Goal: Task Accomplishment & Management: Manage account settings

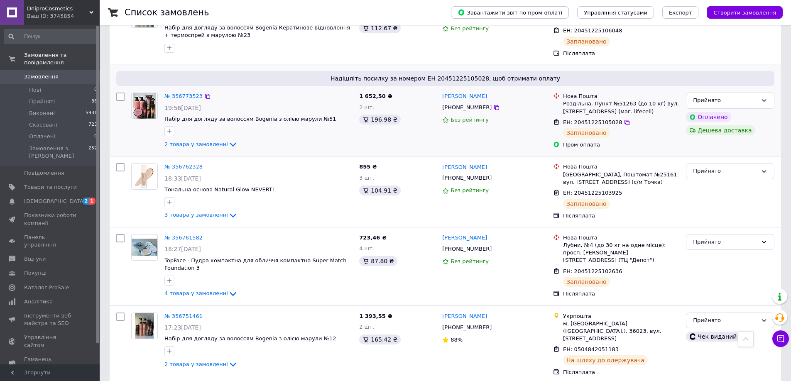
scroll to position [457, 0]
click at [178, 234] on link "№ 356761582" at bounding box center [183, 237] width 38 height 6
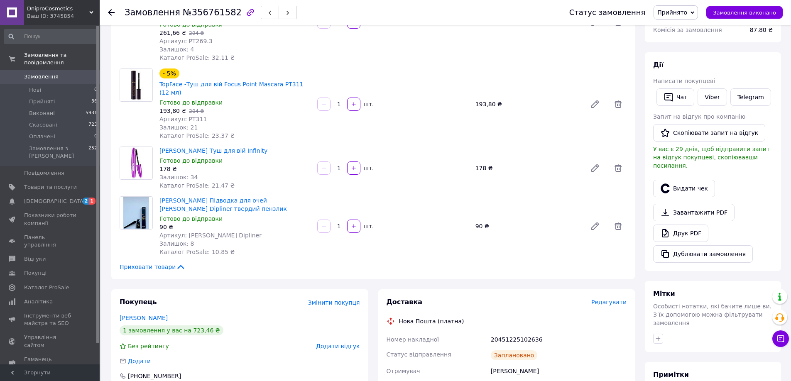
scroll to position [42, 0]
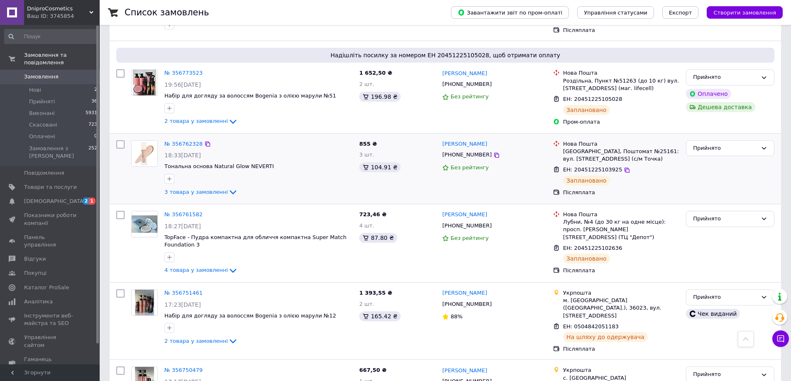
scroll to position [665, 0]
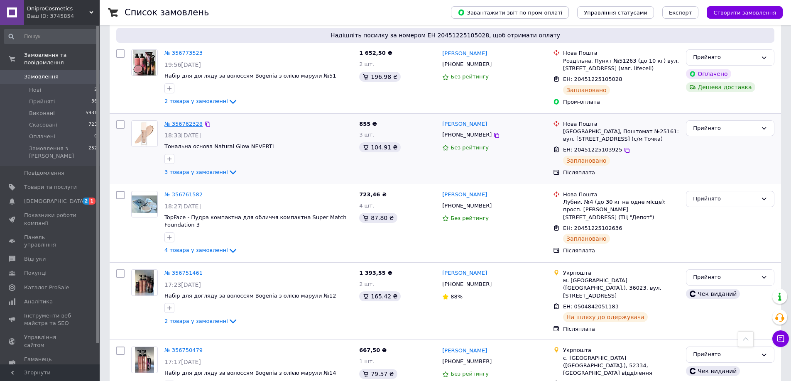
click at [185, 121] on link "№ 356762328" at bounding box center [183, 124] width 38 height 6
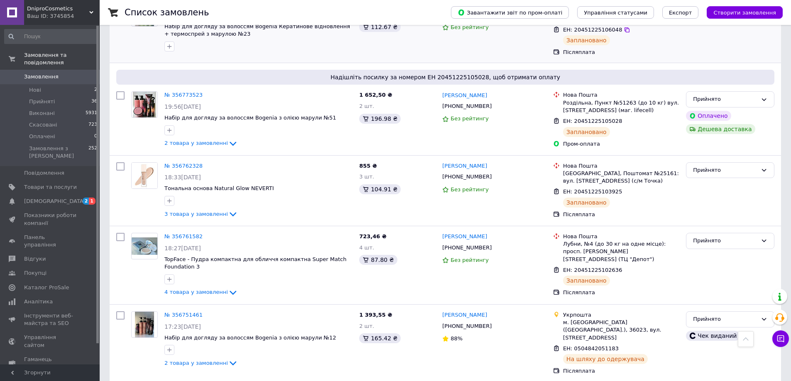
scroll to position [623, 0]
click at [183, 162] on link "№ 356762328" at bounding box center [183, 165] width 38 height 6
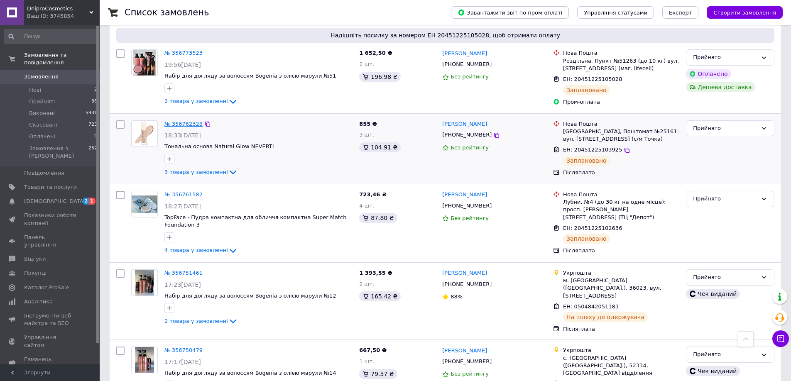
click at [182, 121] on link "№ 356762328" at bounding box center [183, 124] width 38 height 6
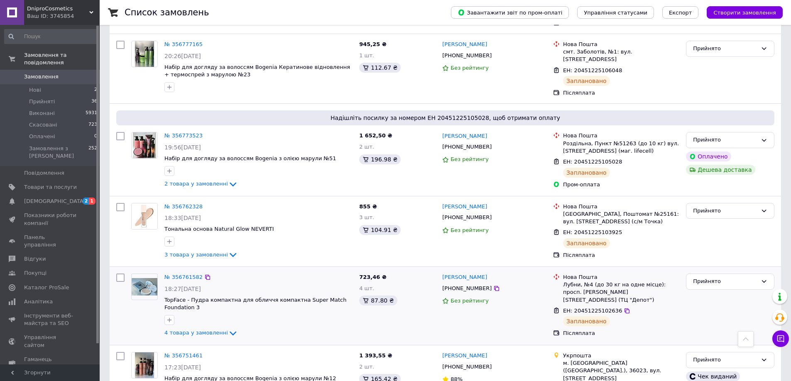
scroll to position [581, 0]
click at [182, 133] on link "№ 356773523" at bounding box center [183, 136] width 38 height 6
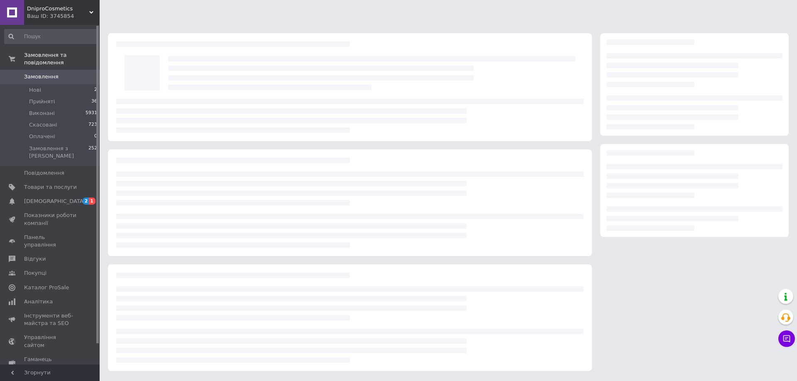
click at [182, 104] on div at bounding box center [350, 116] width 468 height 34
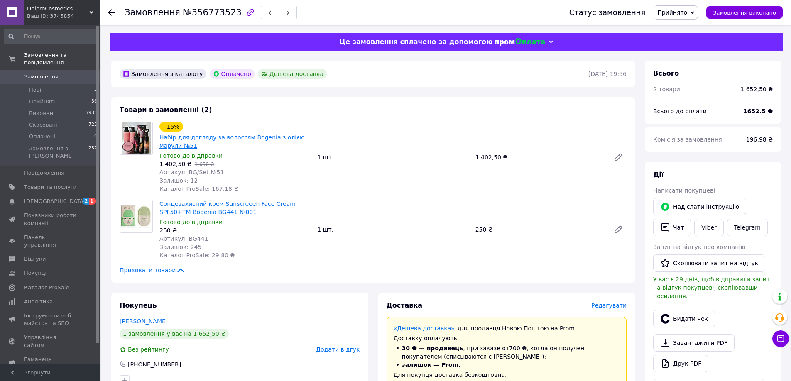
click at [196, 137] on link "Набір для догляду за волоссям Bogenia з олією марули №51" at bounding box center [231, 141] width 145 height 15
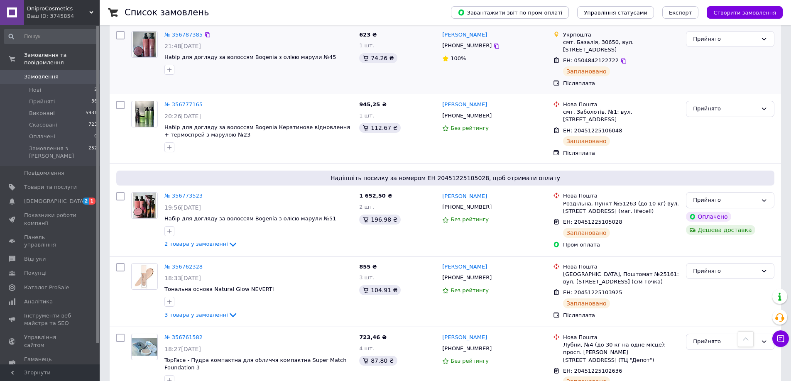
scroll to position [498, 0]
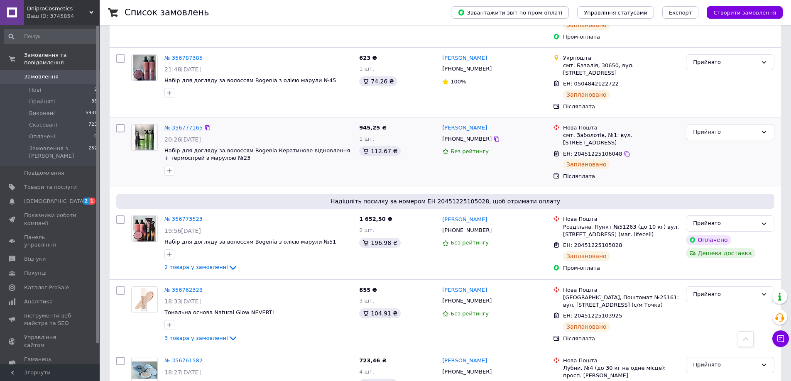
click at [184, 125] on link "№ 356777165" at bounding box center [183, 128] width 38 height 6
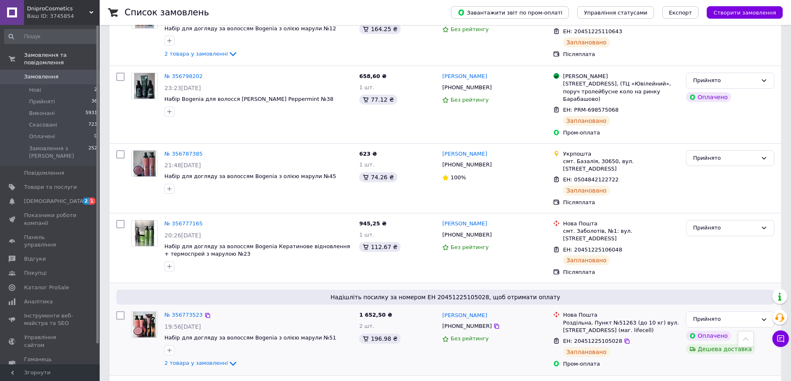
scroll to position [415, 0]
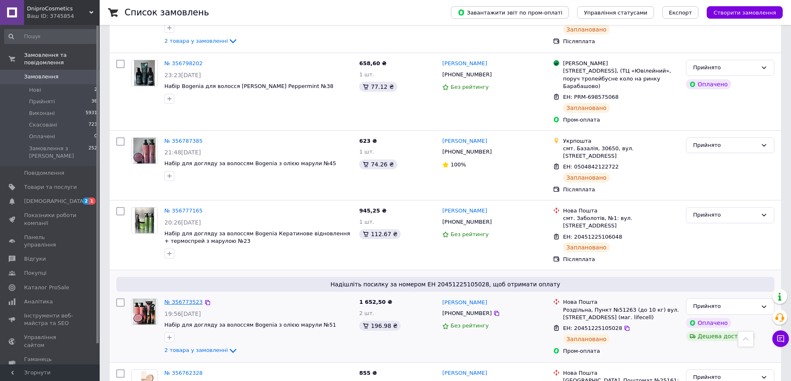
click at [183, 299] on link "№ 356773523" at bounding box center [183, 302] width 38 height 6
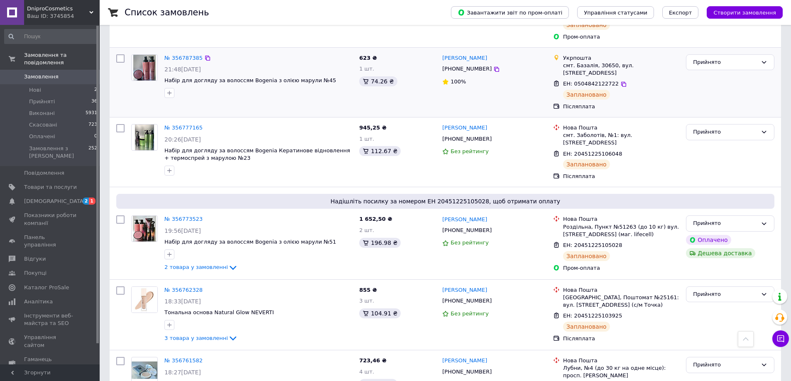
scroll to position [457, 0]
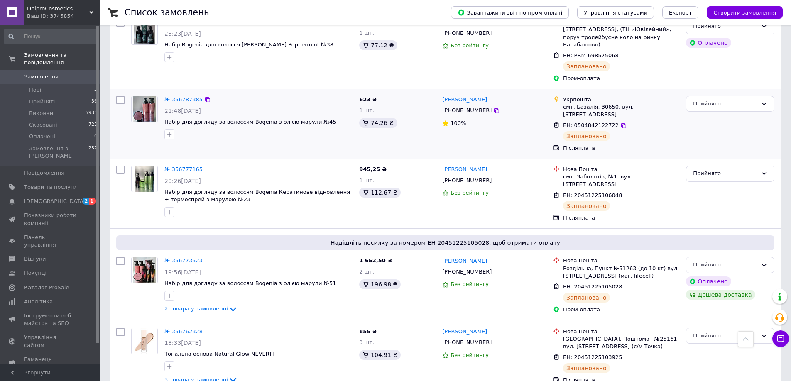
click at [182, 96] on link "№ 356787385" at bounding box center [183, 99] width 38 height 6
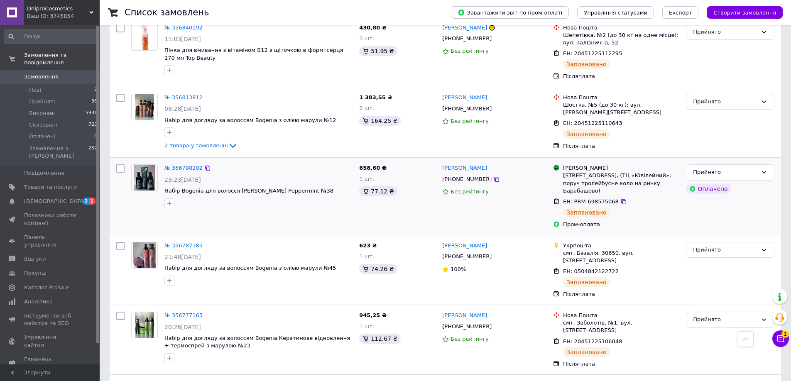
scroll to position [374, 0]
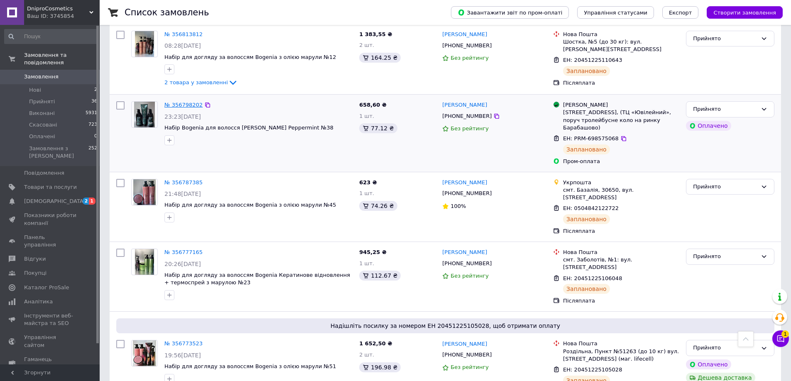
click at [186, 102] on link "№ 356798202" at bounding box center [183, 105] width 38 height 6
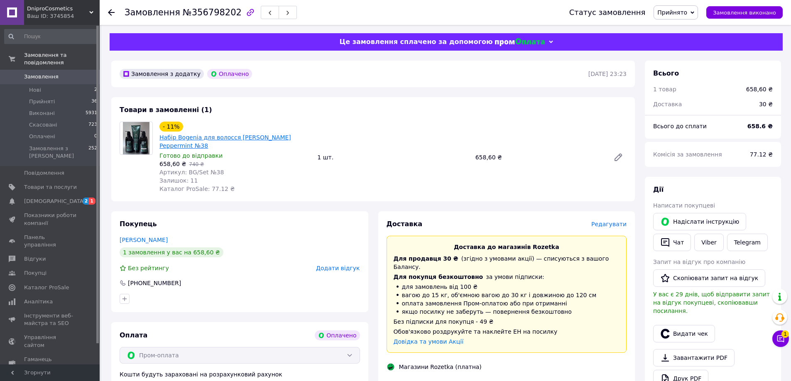
click at [213, 137] on link "Набір Bogenia для волосся [PERSON_NAME] Peppermint №38" at bounding box center [225, 141] width 132 height 15
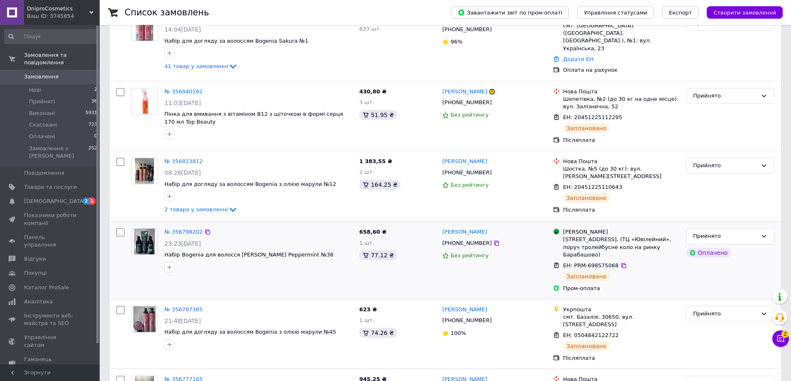
scroll to position [249, 0]
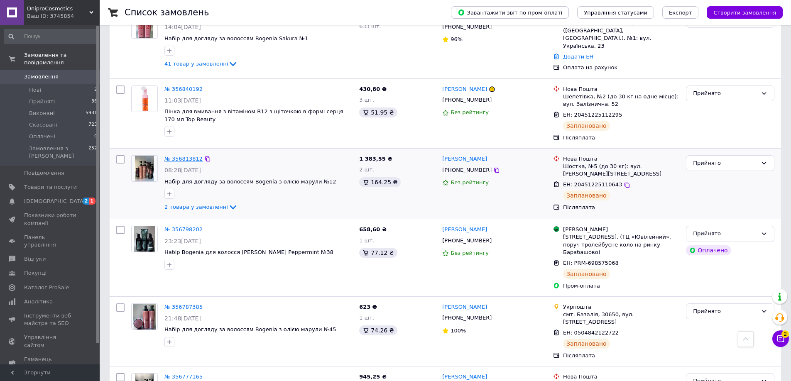
click at [181, 156] on link "№ 356813812" at bounding box center [183, 159] width 38 height 6
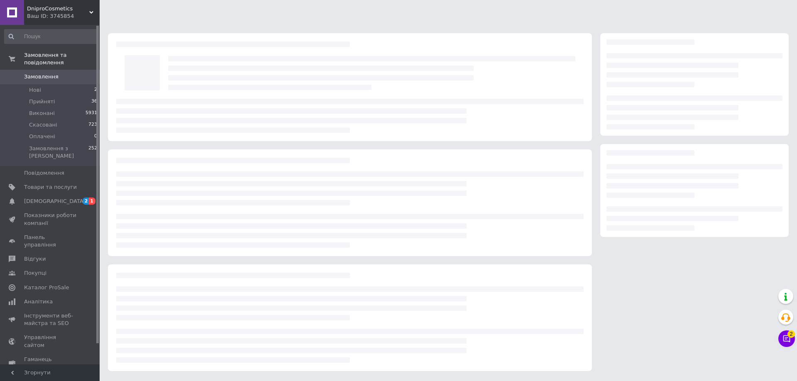
click at [181, 140] on div at bounding box center [350, 87] width 484 height 108
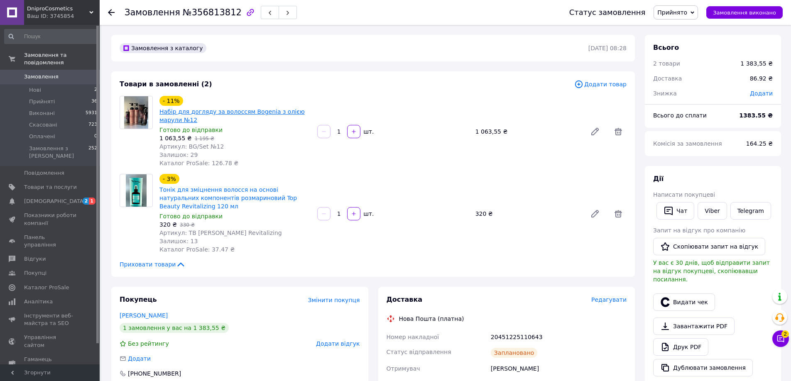
click at [216, 113] on link "Набір для догляду за волоссям Bogenia з олією марули №12" at bounding box center [231, 115] width 145 height 15
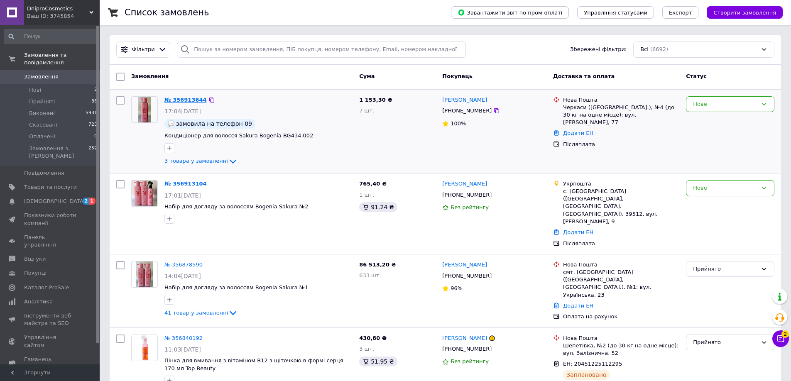
click at [185, 98] on link "№ 356913644" at bounding box center [185, 100] width 42 height 6
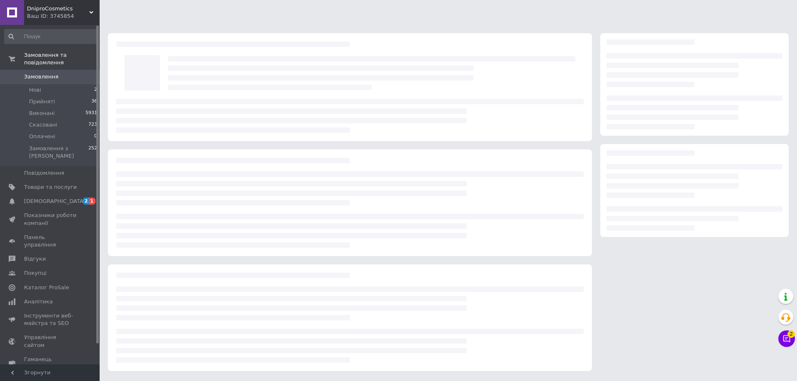
click at [185, 98] on div at bounding box center [350, 87] width 484 height 108
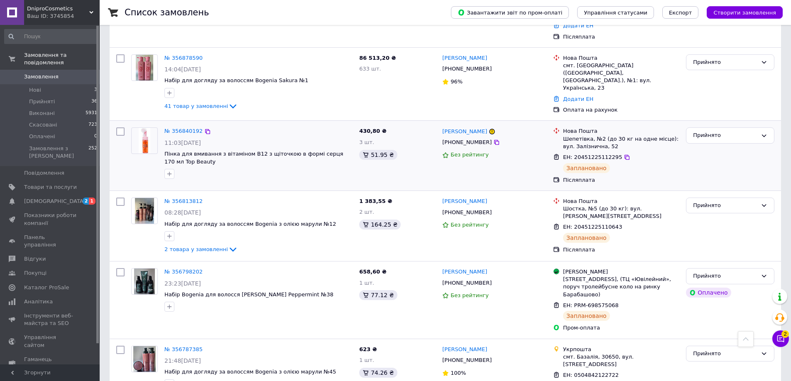
scroll to position [291, 0]
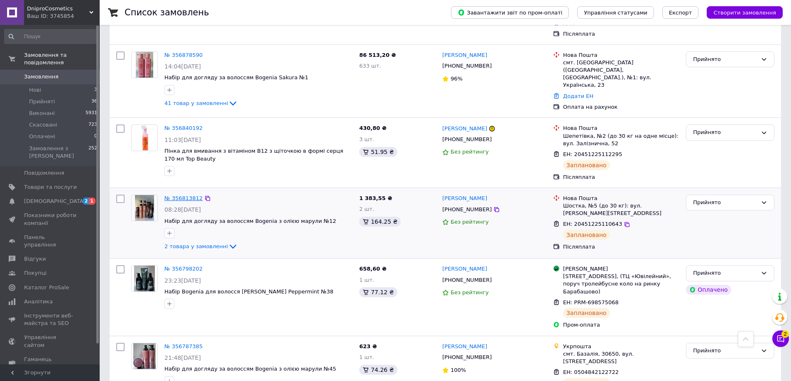
click at [180, 195] on link "№ 356813812" at bounding box center [183, 198] width 38 height 6
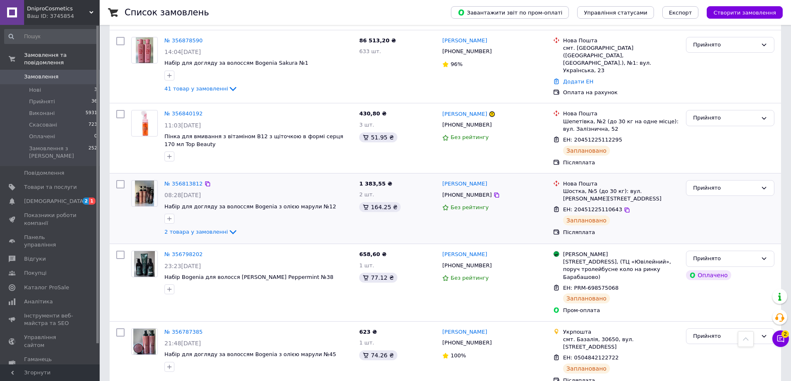
scroll to position [249, 0]
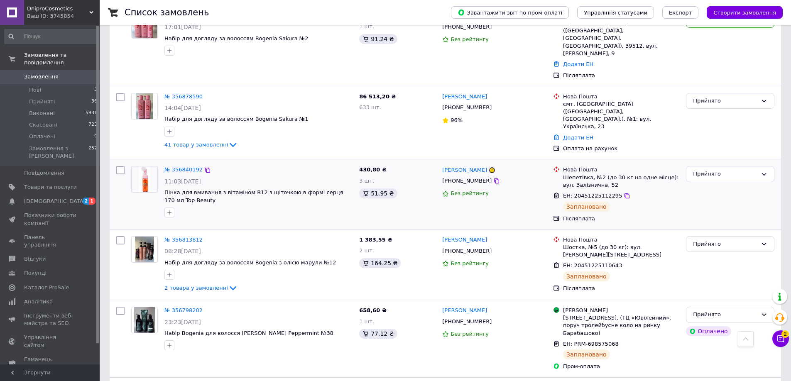
click at [180, 167] on link "№ 356840192" at bounding box center [183, 170] width 38 height 6
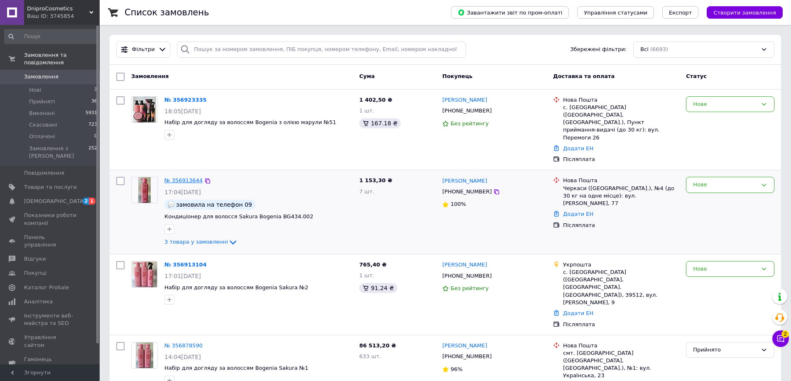
click at [183, 177] on link "№ 356913644" at bounding box center [183, 180] width 38 height 6
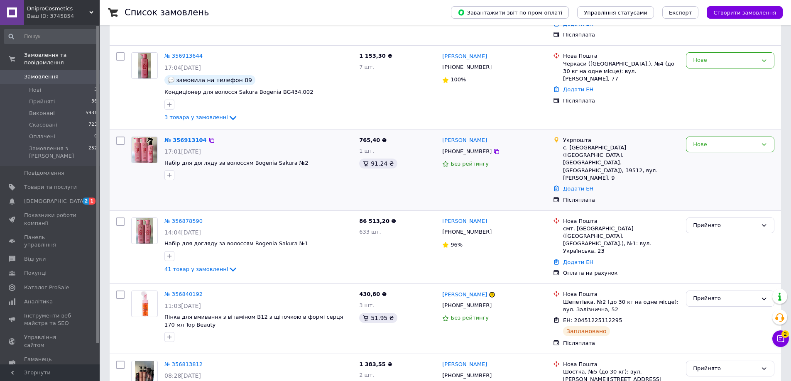
scroll to position [42, 0]
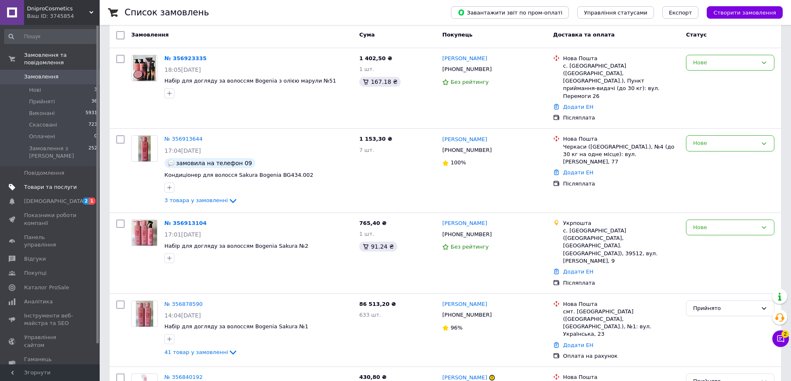
click at [46, 184] on span "Товари та послуги" at bounding box center [50, 187] width 53 height 7
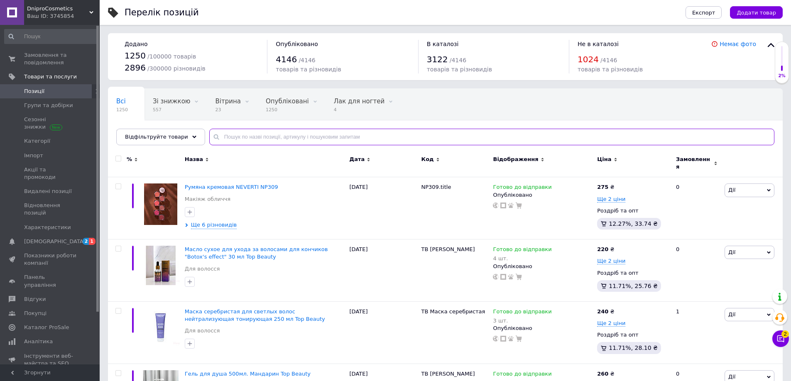
click at [215, 136] on input "text" at bounding box center [491, 137] width 565 height 17
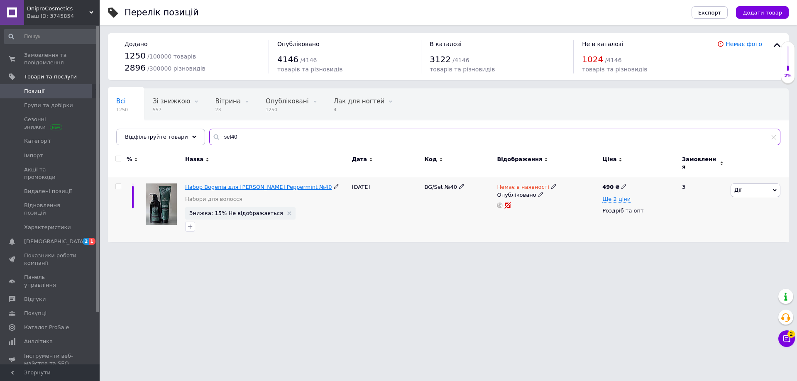
type input "set40"
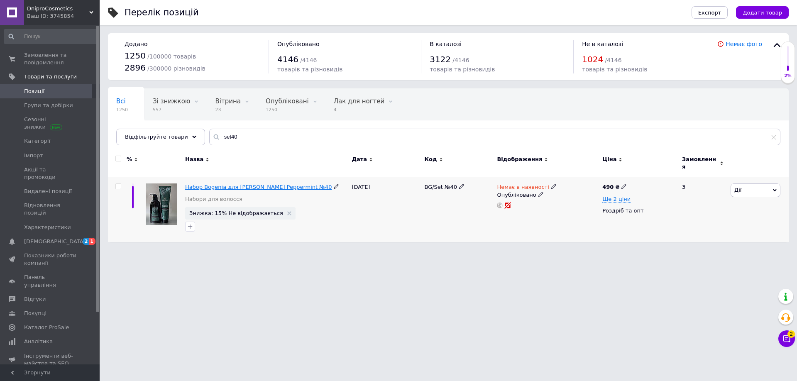
click at [226, 184] on span "Набор Bogenia для [PERSON_NAME] Peppermint №40" at bounding box center [258, 187] width 147 height 6
click at [44, 58] on span "Замовлення та повідомлення" at bounding box center [50, 59] width 53 height 15
